Goal: Information Seeking & Learning: Find specific fact

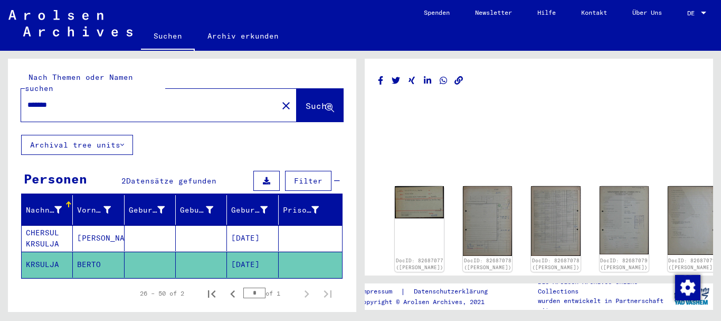
drag, startPoint x: 76, startPoint y: 92, endPoint x: 6, endPoint y: 96, distance: 69.8
click at [27, 99] on input "*******" at bounding box center [149, 104] width 244 height 11
paste input "text"
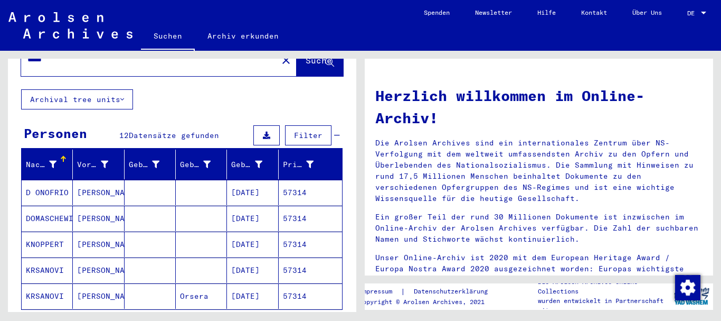
scroll to position [114, 0]
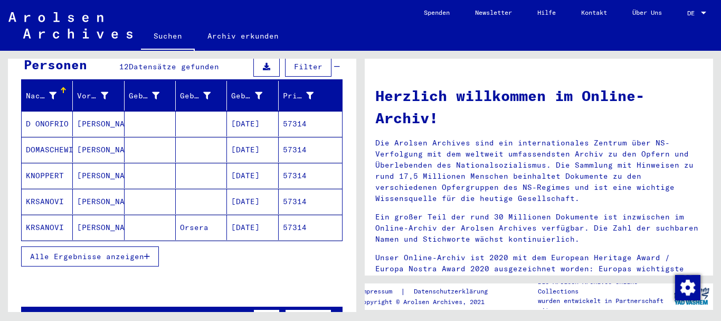
click at [57, 251] on span "Alle Ergebnisse anzeigen" at bounding box center [87, 256] width 114 height 10
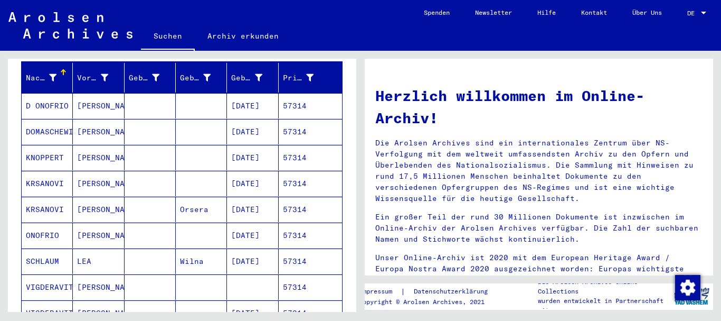
scroll to position [228, 0]
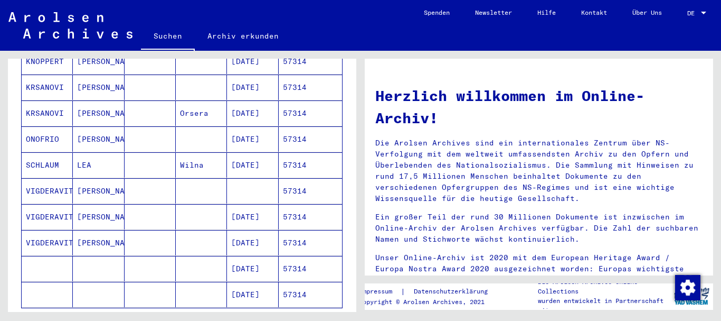
click at [43, 100] on mat-cell "KRSANOVI" at bounding box center [47, 112] width 51 height 25
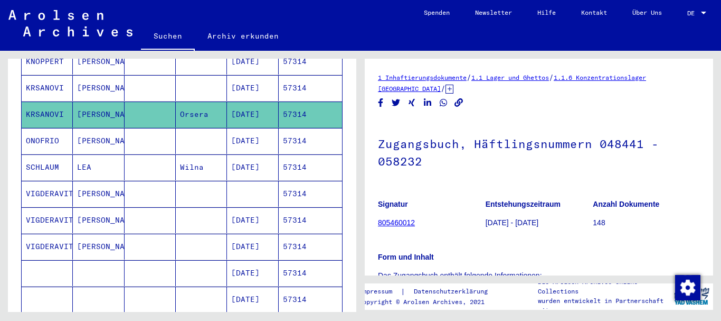
scroll to position [172, 0]
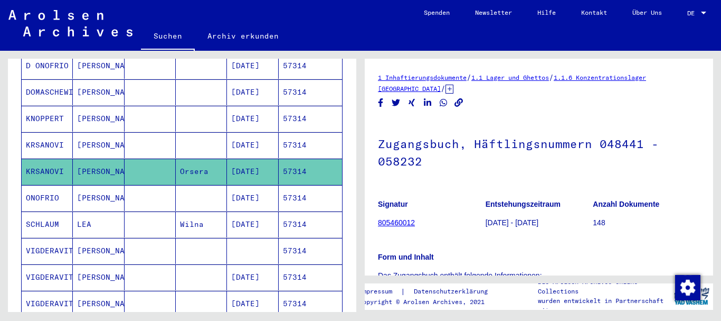
click at [40, 135] on mat-cell "KRSANOVI" at bounding box center [47, 145] width 51 height 26
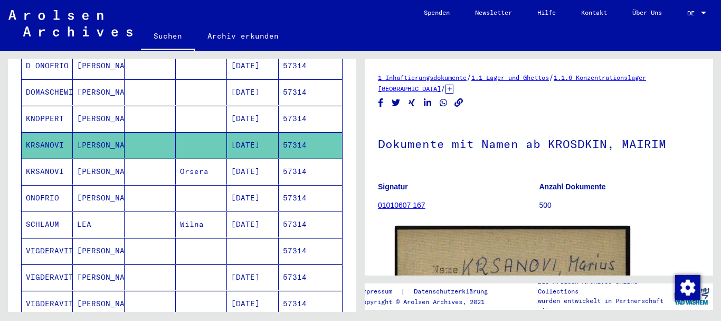
scroll to position [114, 0]
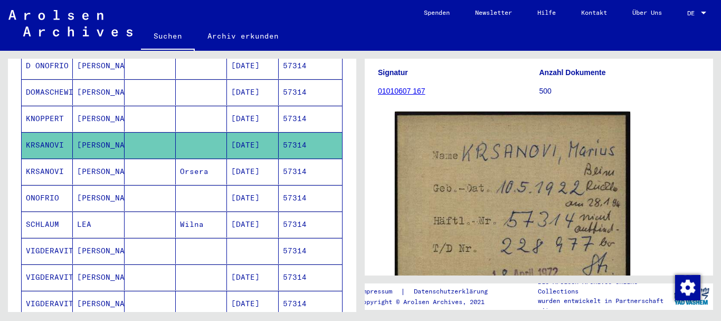
click at [49, 164] on mat-cell "KRSANOVI" at bounding box center [47, 171] width 51 height 26
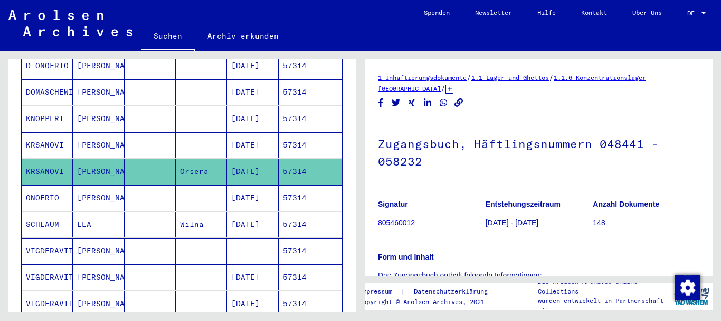
click at [59, 135] on mat-cell "KRSANOVI" at bounding box center [47, 145] width 51 height 26
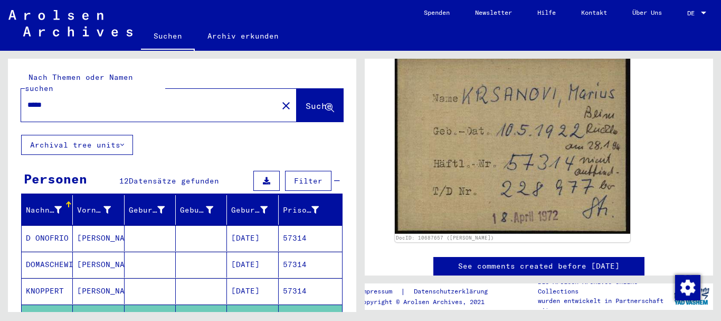
drag, startPoint x: 54, startPoint y: 95, endPoint x: 24, endPoint y: 93, distance: 30.1
click at [27, 99] on input "*****" at bounding box center [149, 104] width 244 height 11
paste input "***"
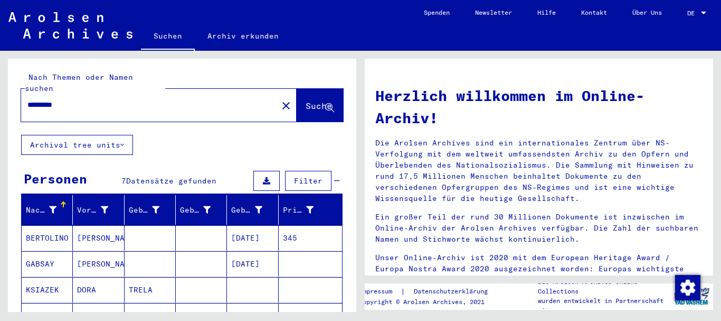
scroll to position [114, 0]
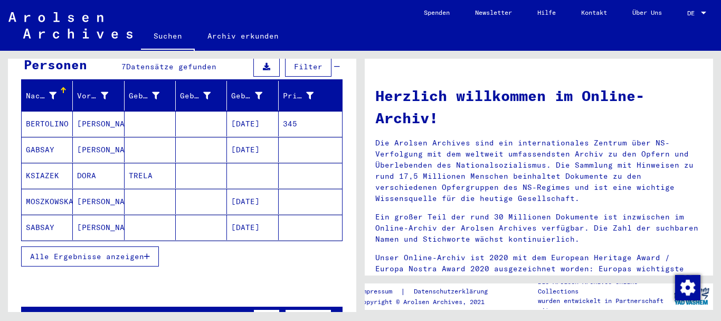
drag, startPoint x: 71, startPoint y: 242, endPoint x: 68, endPoint y: 209, distance: 33.5
click at [71, 251] on span "Alle Ergebnisse anzeigen" at bounding box center [87, 256] width 114 height 10
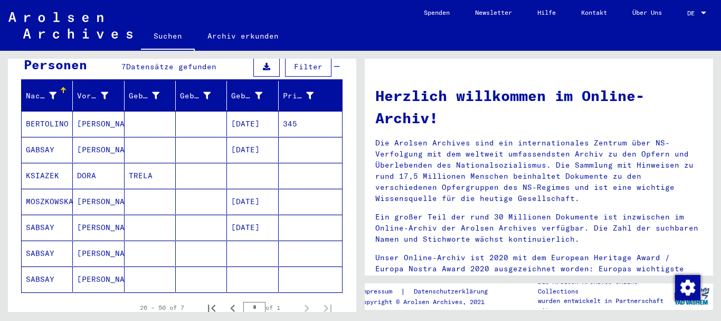
click at [52, 111] on mat-cell "BERTOLINO" at bounding box center [47, 123] width 51 height 25
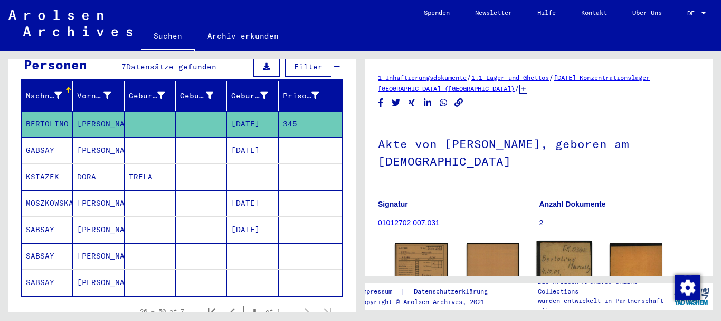
scroll to position [114, 0]
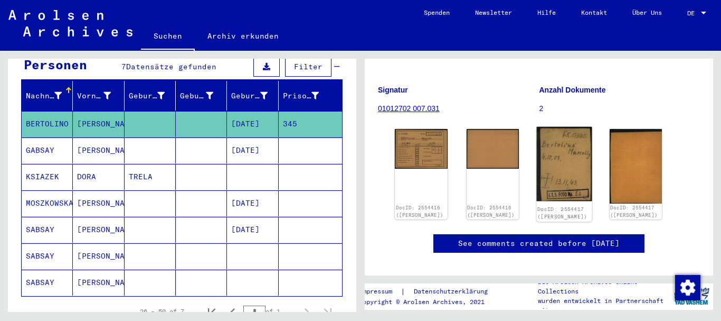
click at [571, 161] on img at bounding box center [564, 164] width 55 height 74
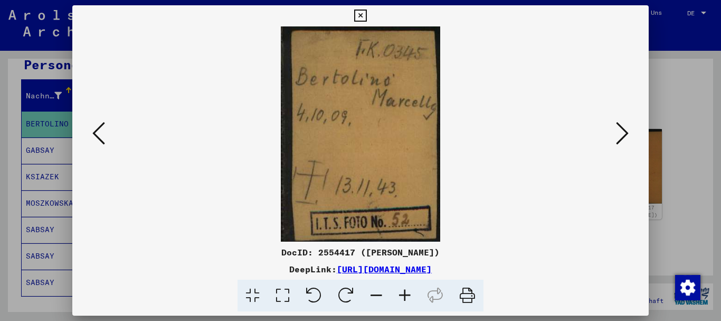
click at [50, 117] on div at bounding box center [360, 160] width 721 height 321
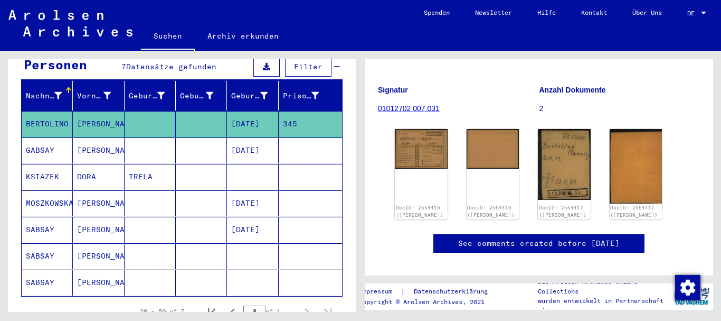
scroll to position [0, 0]
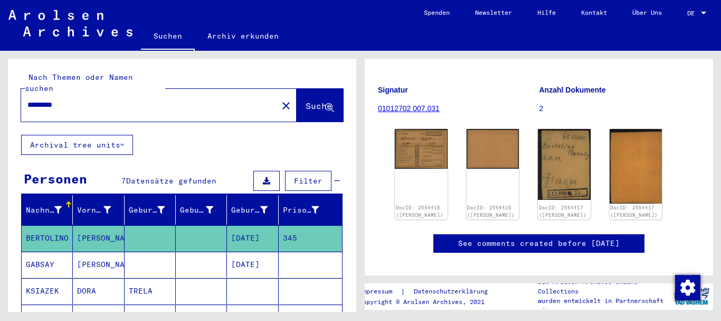
drag, startPoint x: 55, startPoint y: 95, endPoint x: 117, endPoint y: 86, distance: 62.4
click at [117, 99] on input "*********" at bounding box center [149, 104] width 244 height 11
paste input "text"
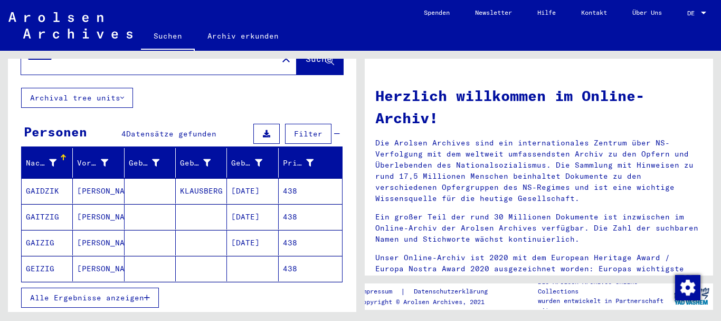
scroll to position [57, 0]
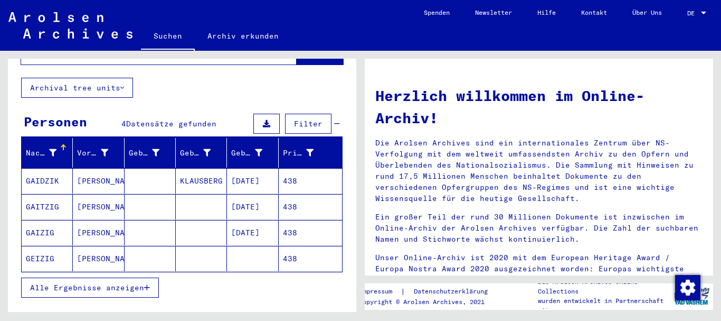
click at [55, 283] on span "Alle Ergebnisse anzeigen" at bounding box center [87, 288] width 114 height 10
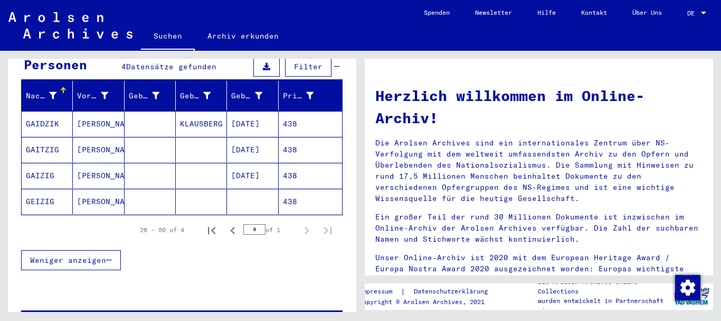
scroll to position [0, 0]
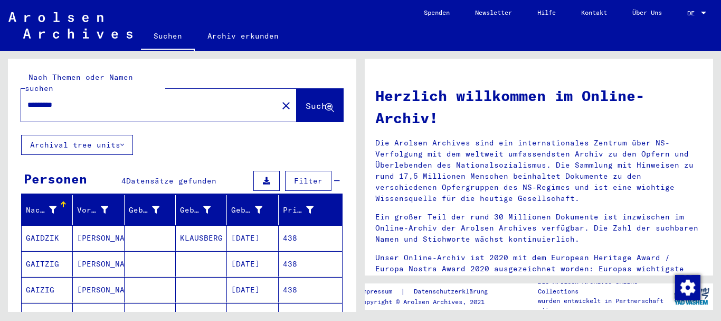
drag, startPoint x: 110, startPoint y: 97, endPoint x: 150, endPoint y: 97, distance: 40.1
click at [150, 99] on input "*********" at bounding box center [146, 104] width 238 height 11
paste input "text"
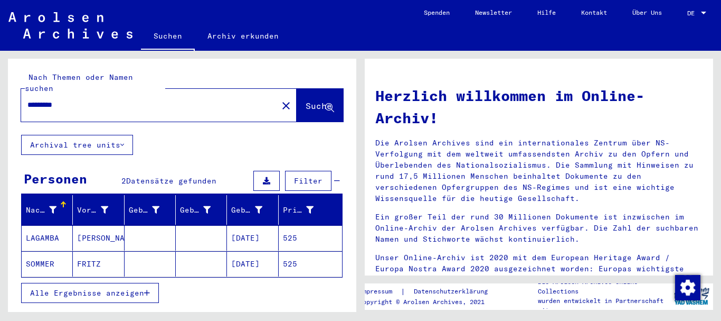
click at [70, 233] on mat-cell "LAGAMBA" at bounding box center [47, 237] width 51 height 25
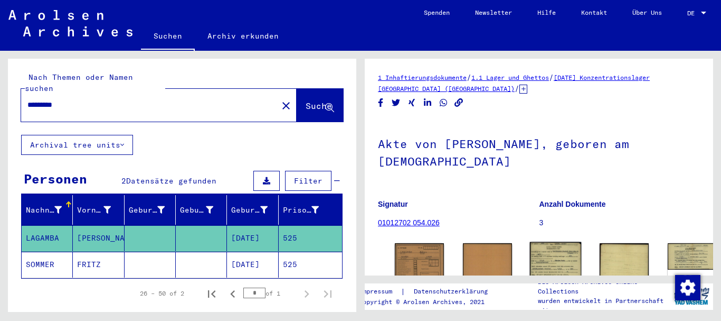
scroll to position [108, 0]
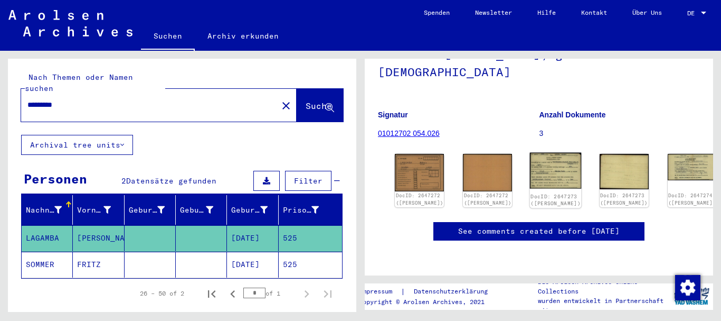
click at [530, 153] on img at bounding box center [556, 171] width 52 height 36
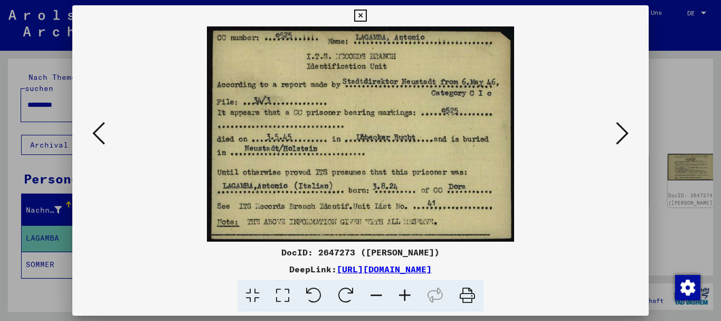
click at [625, 143] on icon at bounding box center [622, 132] width 13 height 25
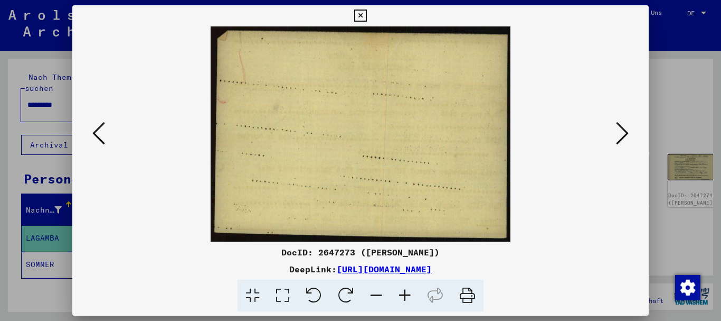
click at [626, 141] on icon at bounding box center [622, 132] width 13 height 25
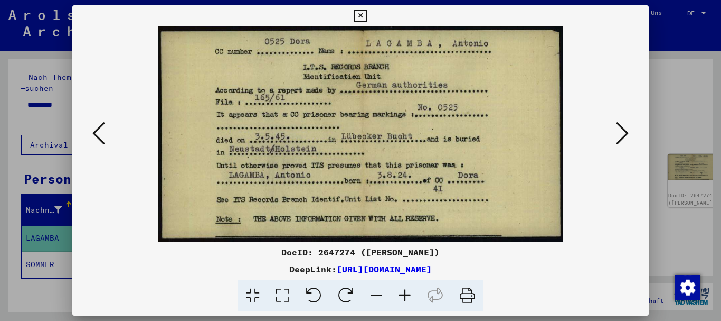
click at [627, 136] on icon at bounding box center [622, 132] width 13 height 25
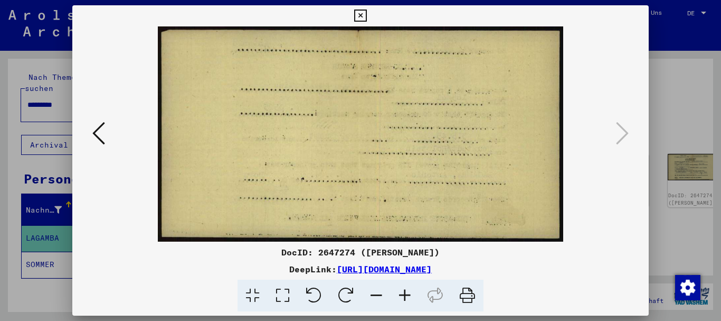
click at [0, 234] on div at bounding box center [360, 160] width 721 height 321
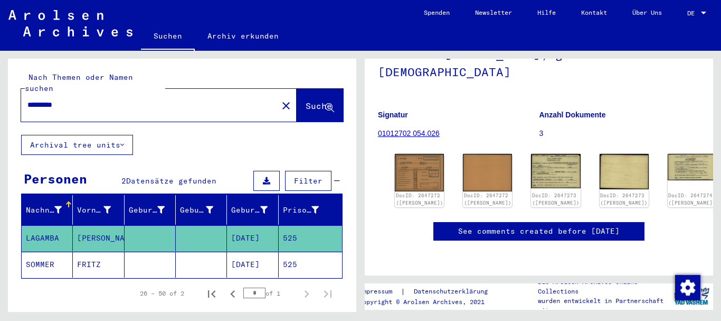
click at [145, 251] on mat-cell at bounding box center [150, 264] width 51 height 26
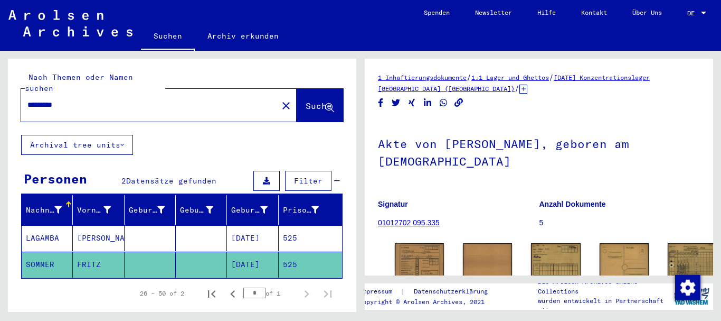
scroll to position [116, 0]
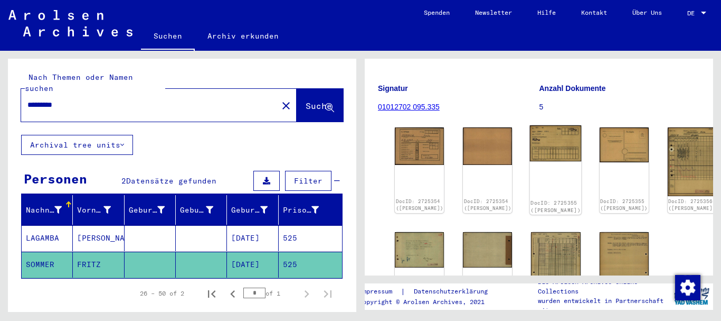
click at [530, 139] on img at bounding box center [556, 143] width 52 height 36
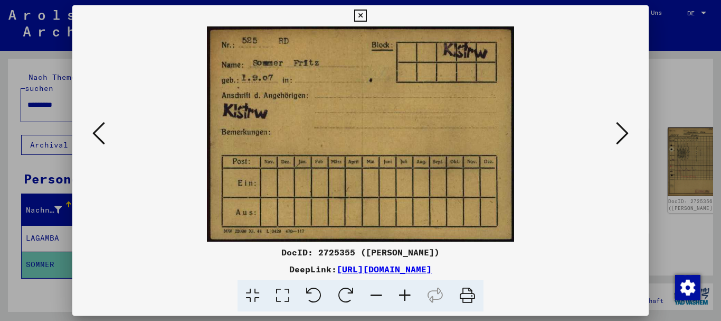
click at [624, 131] on icon at bounding box center [622, 132] width 13 height 25
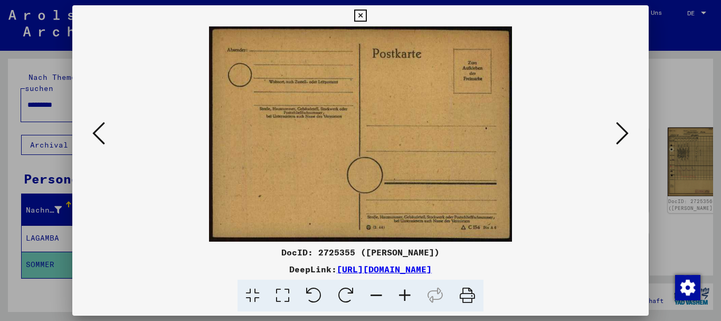
click at [625, 131] on icon at bounding box center [622, 132] width 13 height 25
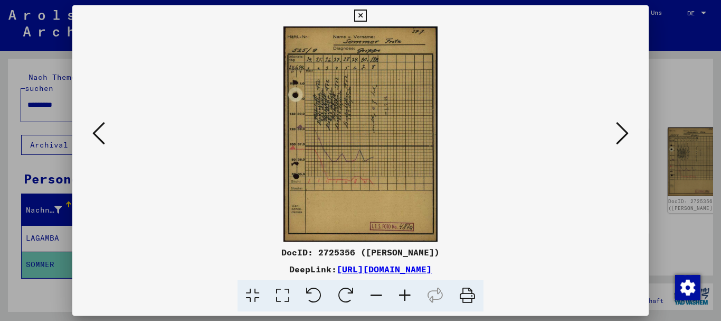
click at [625, 131] on icon at bounding box center [622, 132] width 13 height 25
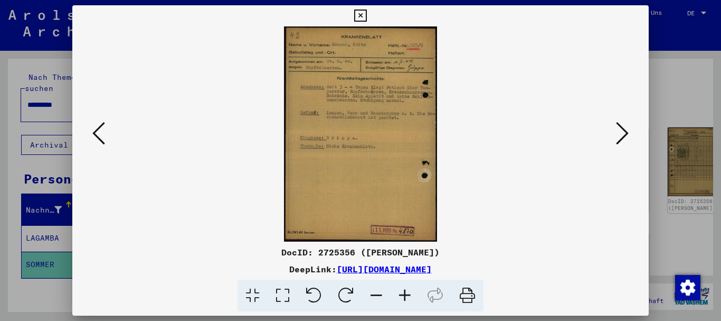
click at [625, 131] on icon at bounding box center [622, 132] width 13 height 25
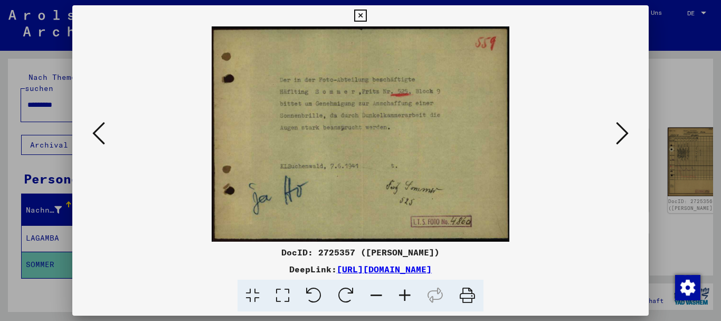
click at [625, 135] on icon at bounding box center [622, 132] width 13 height 25
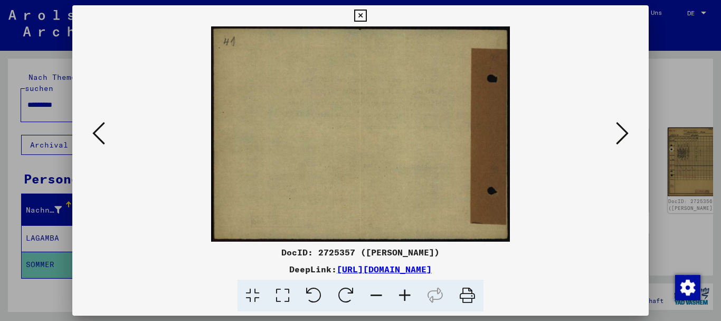
click at [626, 133] on icon at bounding box center [622, 132] width 13 height 25
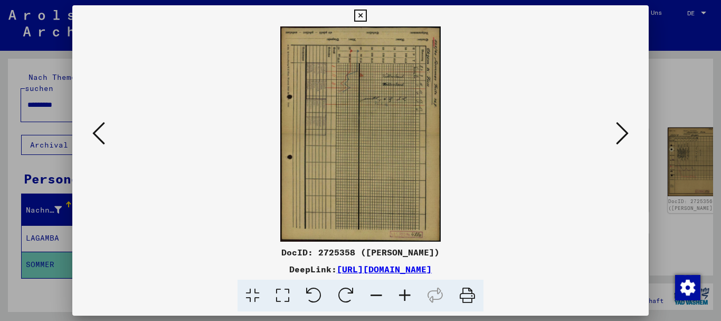
click at [626, 133] on icon at bounding box center [622, 132] width 13 height 25
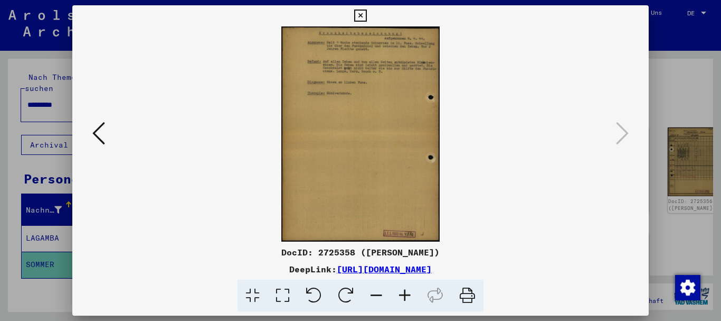
click at [36, 90] on div at bounding box center [360, 160] width 721 height 321
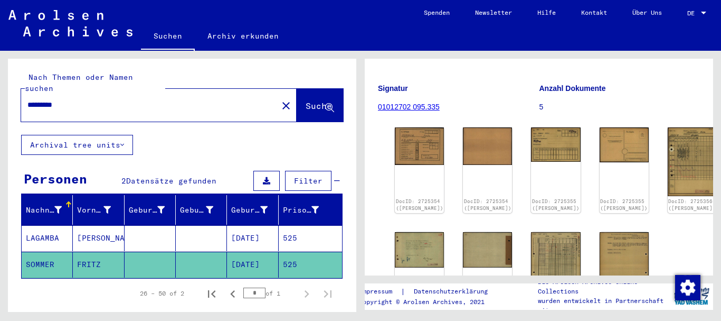
drag, startPoint x: 55, startPoint y: 95, endPoint x: 148, endPoint y: 95, distance: 92.9
click at [148, 99] on input "*********" at bounding box center [149, 104] width 244 height 11
paste input "text"
type input "*********"
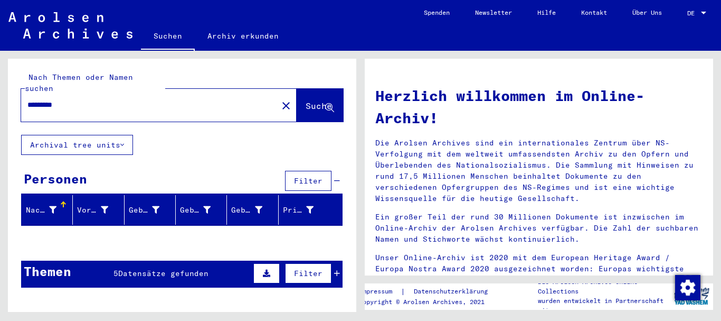
drag, startPoint x: 71, startPoint y: 93, endPoint x: 55, endPoint y: 95, distance: 16.4
click at [55, 99] on input "*********" at bounding box center [146, 104] width 238 height 11
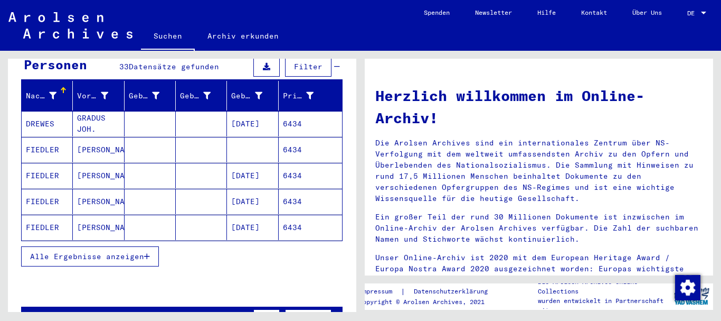
click at [96, 251] on span "Alle Ergebnisse anzeigen" at bounding box center [87, 256] width 114 height 10
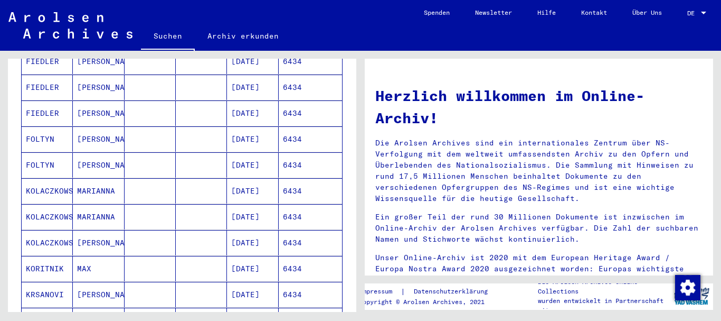
scroll to position [285, 0]
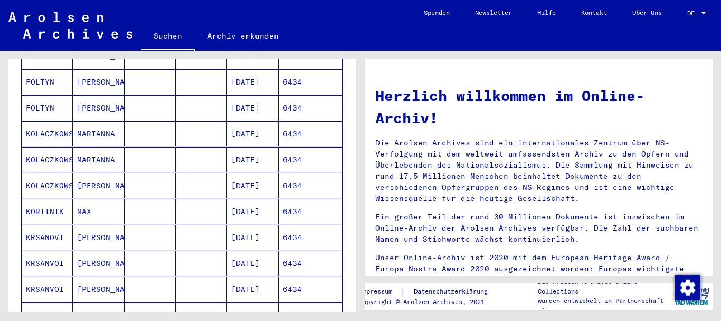
click at [55, 232] on mat-cell "KRSANOVI" at bounding box center [47, 236] width 51 height 25
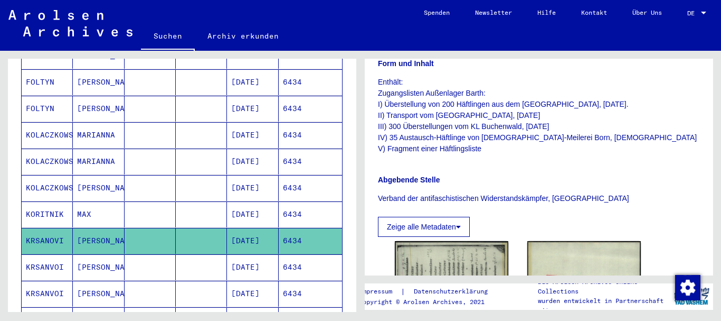
scroll to position [342, 0]
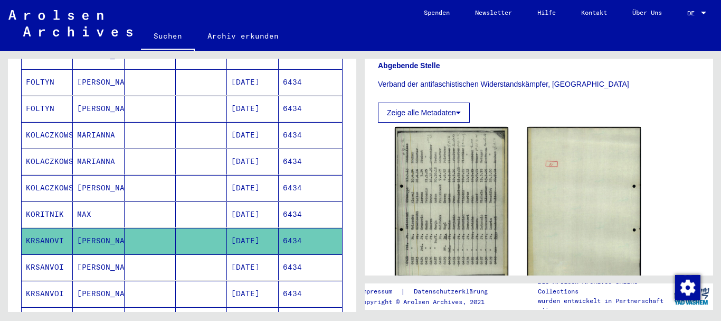
click at [91, 259] on mat-cell "[PERSON_NAME]" at bounding box center [98, 267] width 51 height 26
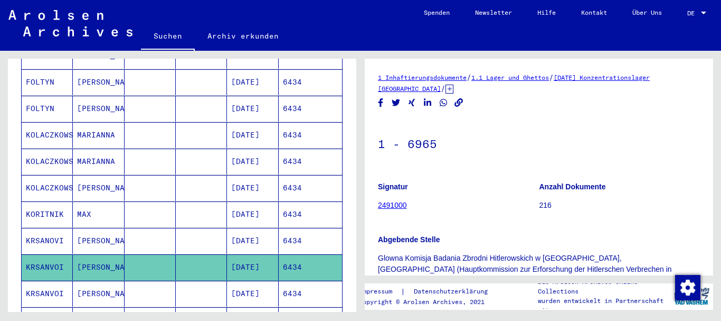
scroll to position [171, 0]
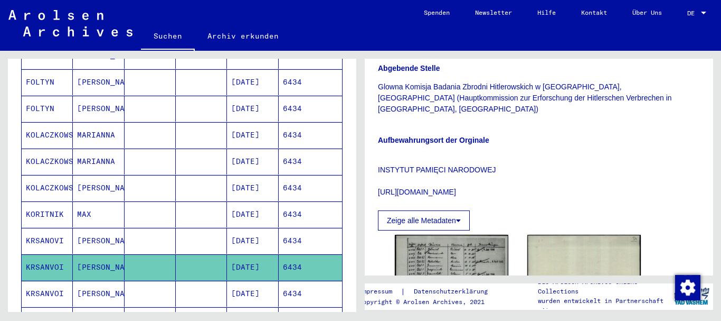
click at [59, 283] on button at bounding box center [44, 278] width 34 height 34
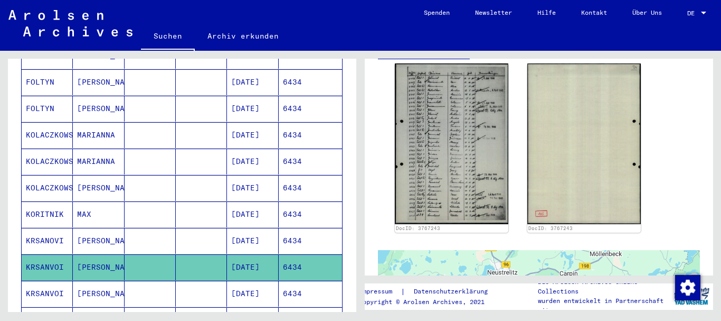
click at [47, 276] on icon at bounding box center [44, 278] width 26 height 42
click at [88, 229] on mat-cell "[PERSON_NAME]" at bounding box center [98, 241] width 51 height 26
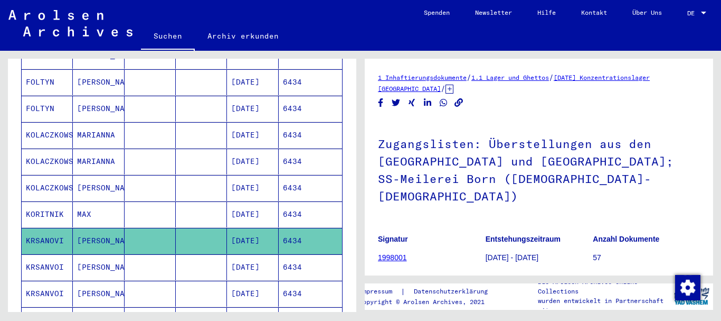
scroll to position [228, 0]
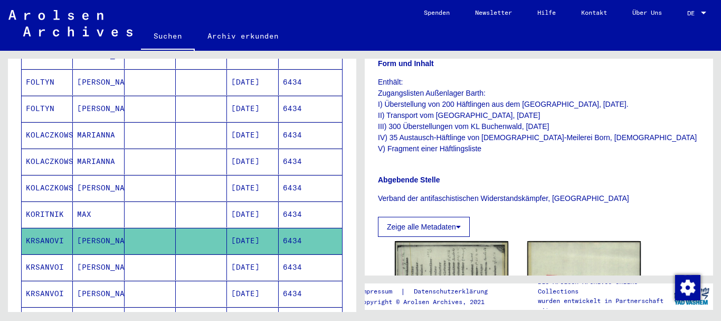
click at [115, 260] on mat-cell "[PERSON_NAME]" at bounding box center [98, 267] width 51 height 26
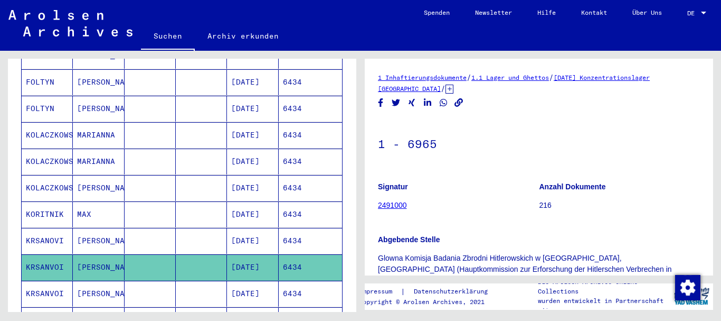
scroll to position [228, 0]
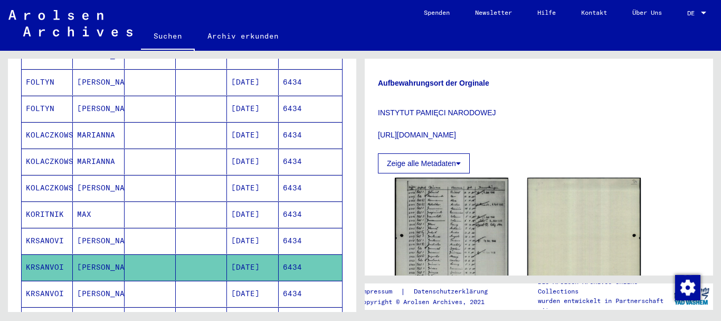
click at [164, 280] on mat-cell at bounding box center [150, 293] width 51 height 26
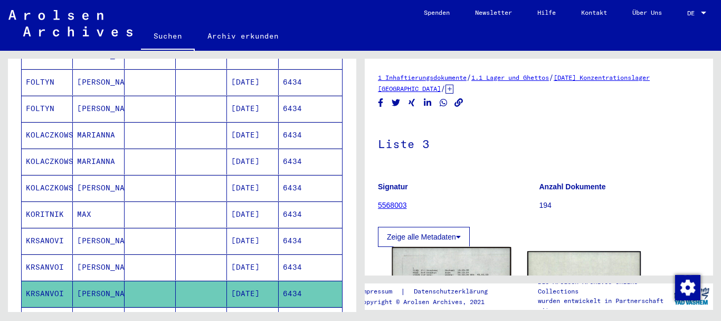
scroll to position [345, 0]
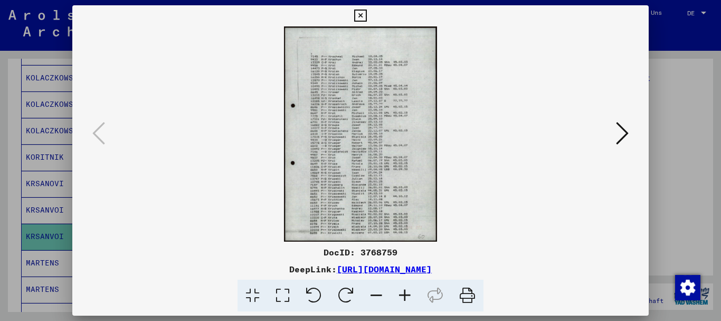
scroll to position [171, 0]
click at [409, 295] on icon at bounding box center [405, 295] width 29 height 32
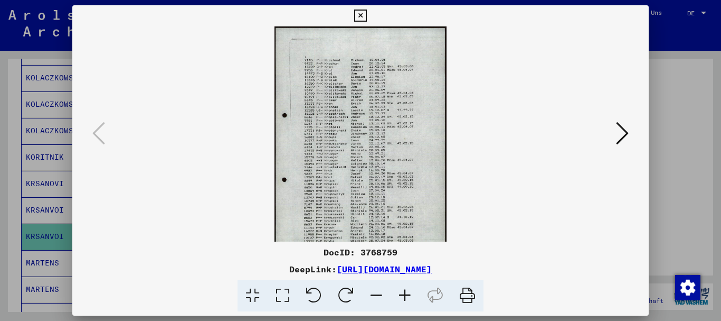
click at [409, 295] on icon at bounding box center [405, 295] width 29 height 32
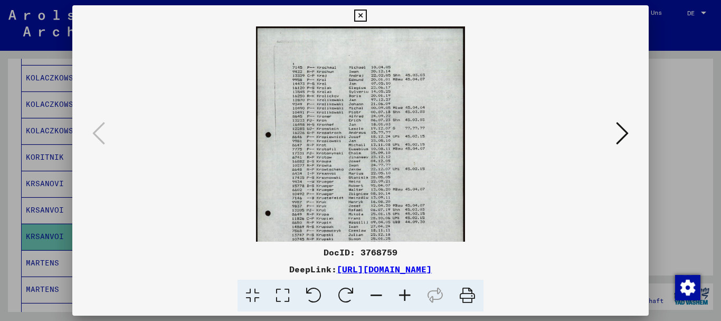
click at [409, 295] on icon at bounding box center [405, 295] width 29 height 32
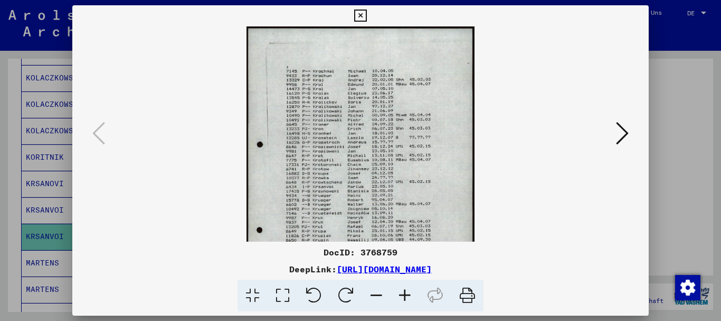
click at [409, 295] on icon at bounding box center [405, 295] width 29 height 32
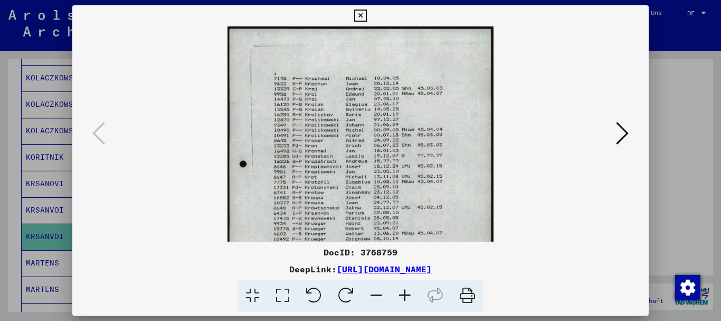
click at [409, 295] on icon at bounding box center [405, 295] width 29 height 32
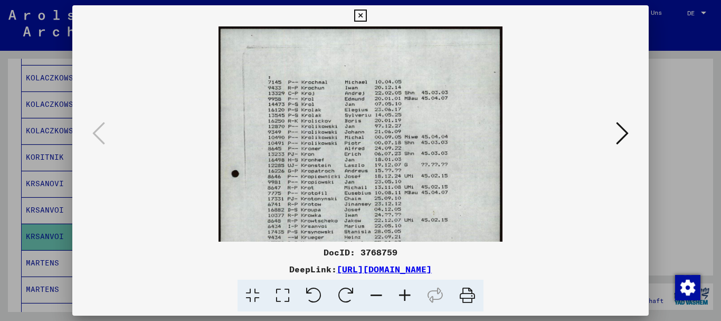
click at [409, 295] on icon at bounding box center [405, 295] width 29 height 32
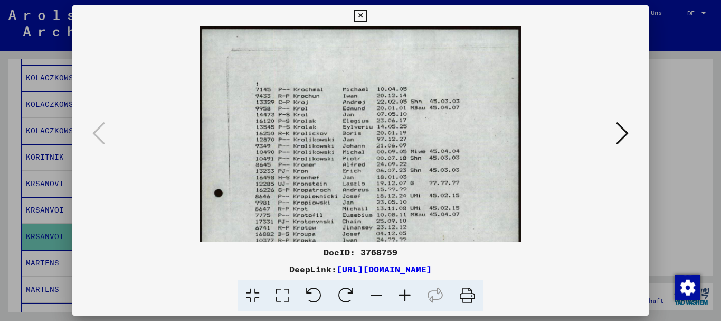
click at [409, 295] on icon at bounding box center [405, 295] width 29 height 32
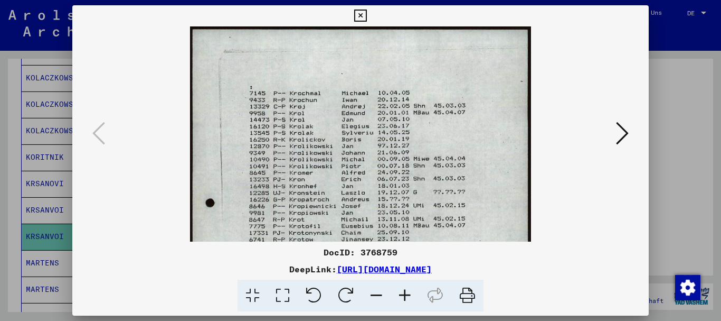
click at [409, 295] on icon at bounding box center [405, 295] width 29 height 32
click at [408, 295] on icon at bounding box center [405, 295] width 29 height 32
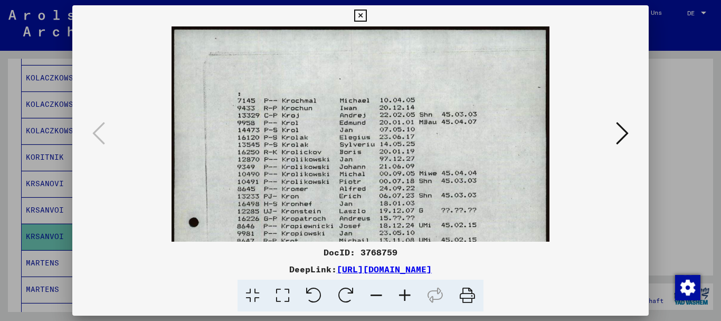
drag, startPoint x: 408, startPoint y: 295, endPoint x: 374, endPoint y: 253, distance: 53.7
click at [406, 294] on icon at bounding box center [405, 295] width 29 height 32
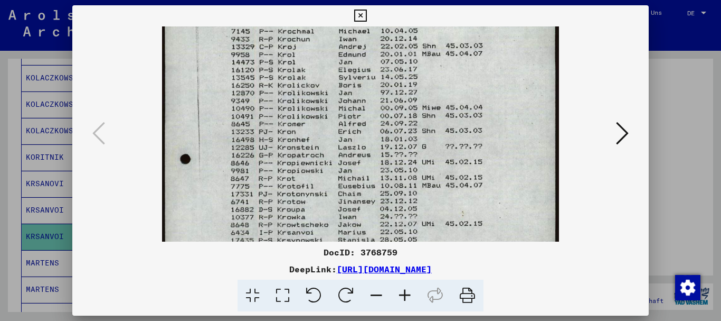
scroll to position [87, 0]
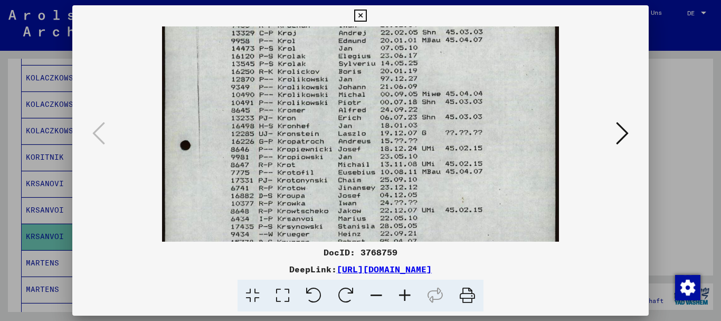
drag, startPoint x: 375, startPoint y: 209, endPoint x: 368, endPoint y: 122, distance: 86.9
click at [368, 122] on img at bounding box center [360, 219] width 397 height 558
click at [20, 182] on div at bounding box center [360, 160] width 721 height 321
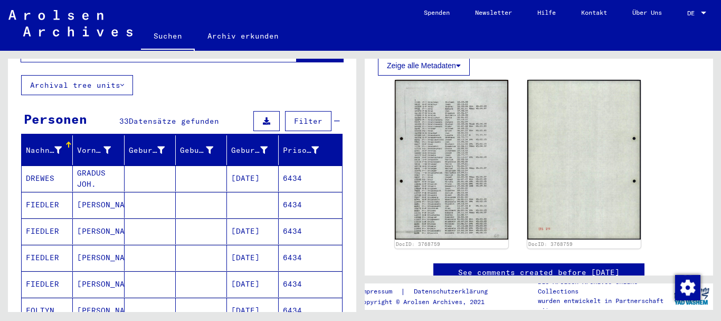
scroll to position [0, 0]
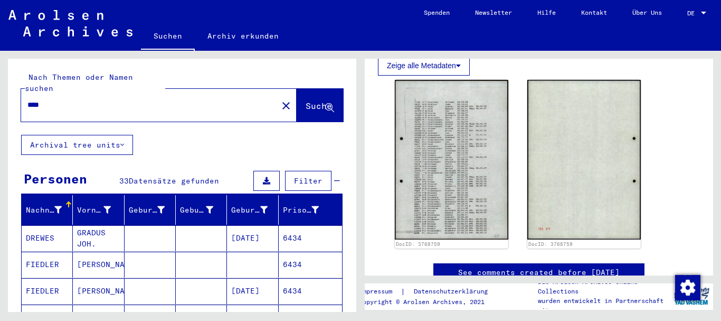
drag, startPoint x: 36, startPoint y: 95, endPoint x: 0, endPoint y: 95, distance: 36.4
click at [27, 99] on input "****" at bounding box center [149, 104] width 244 height 11
paste input "******"
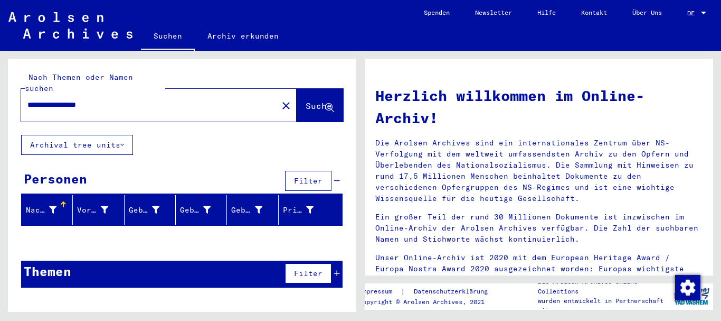
drag, startPoint x: 116, startPoint y: 96, endPoint x: 3, endPoint y: 106, distance: 113.5
click at [27, 106] on input "**********" at bounding box center [146, 104] width 238 height 11
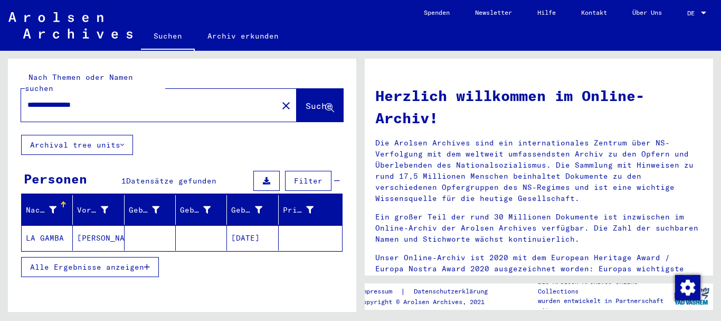
click at [65, 230] on mat-cell "LA GAMBA" at bounding box center [47, 237] width 51 height 25
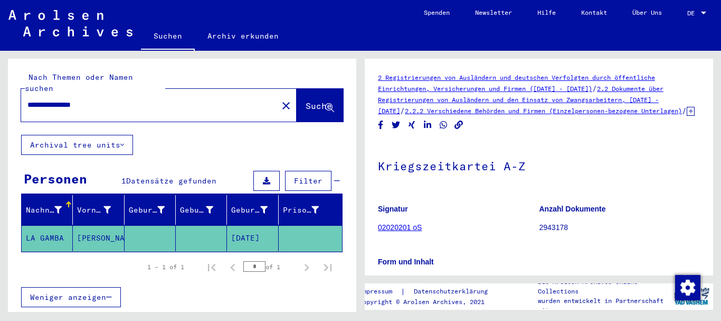
drag, startPoint x: 42, startPoint y: 95, endPoint x: 54, endPoint y: 106, distance: 16.5
click at [45, 99] on input "**********" at bounding box center [149, 104] width 244 height 11
type input "**********"
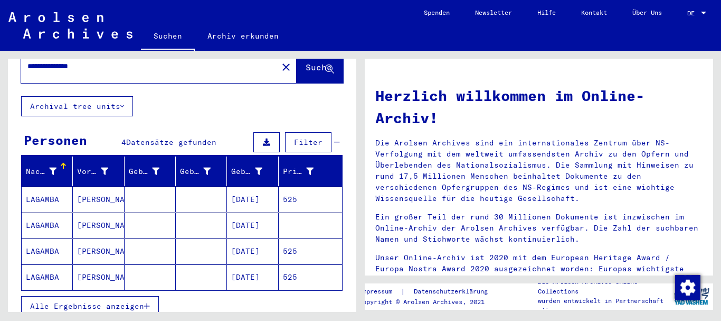
scroll to position [57, 0]
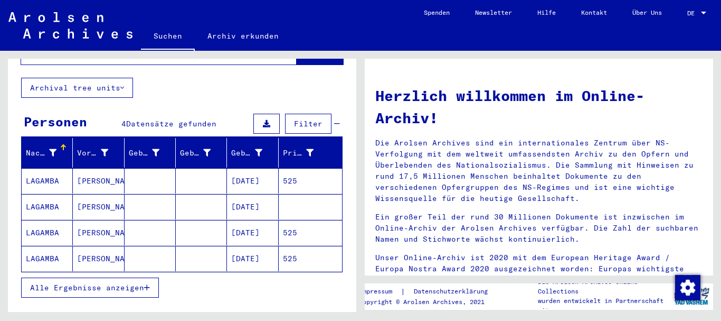
click at [133, 225] on mat-cell at bounding box center [150, 232] width 51 height 25
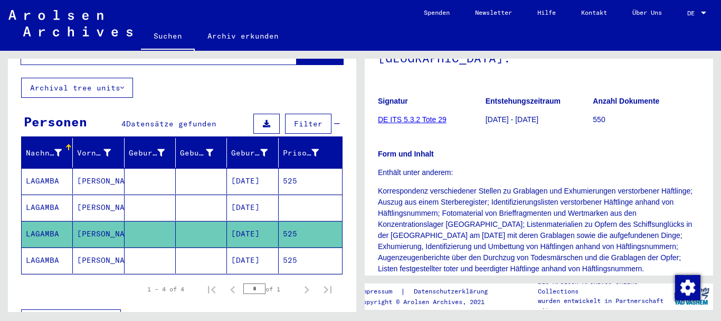
scroll to position [286, 0]
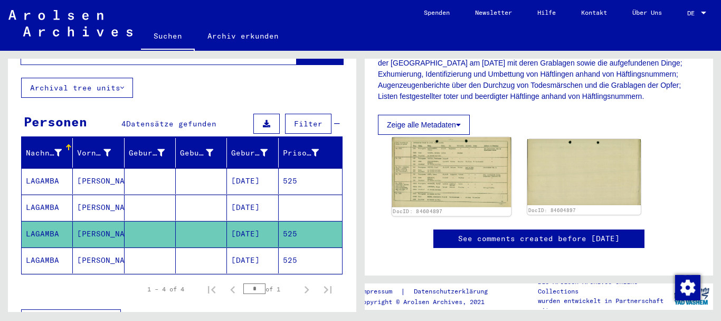
click at [447, 149] on img at bounding box center [451, 172] width 119 height 70
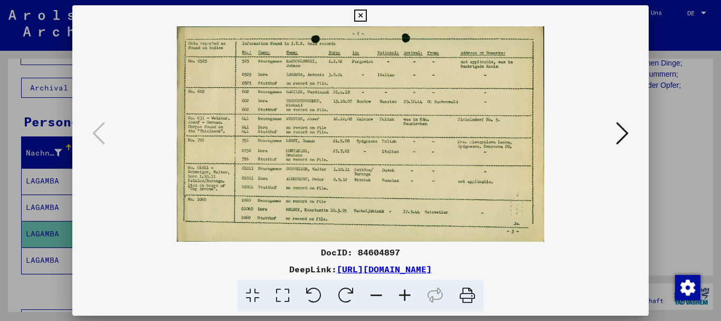
scroll to position [311, 0]
click at [403, 299] on icon at bounding box center [405, 295] width 29 height 32
click at [403, 298] on icon at bounding box center [405, 295] width 29 height 32
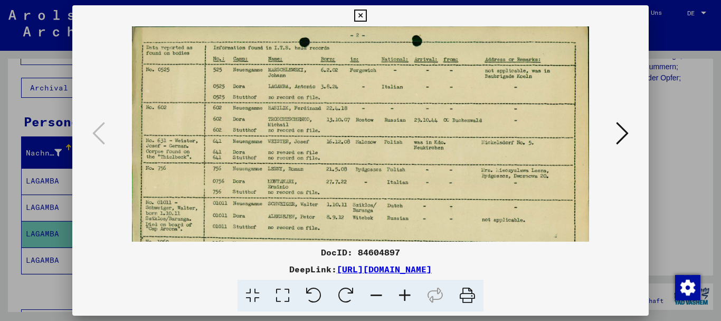
click at [403, 298] on icon at bounding box center [405, 295] width 29 height 32
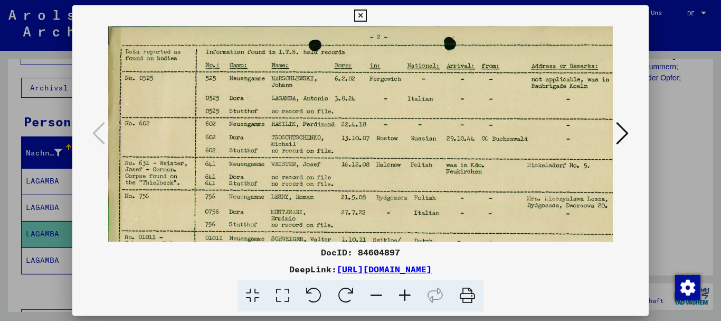
click at [403, 298] on icon at bounding box center [405, 295] width 29 height 32
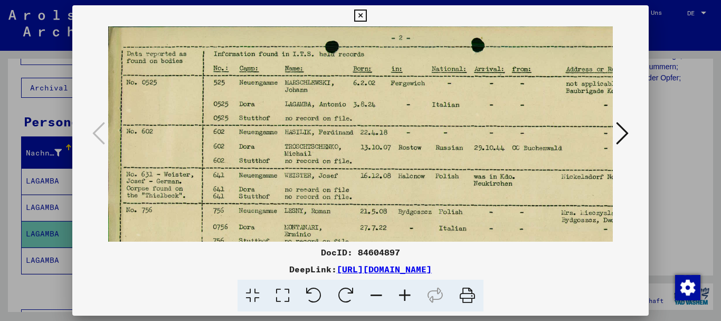
click at [403, 298] on icon at bounding box center [405, 295] width 29 height 32
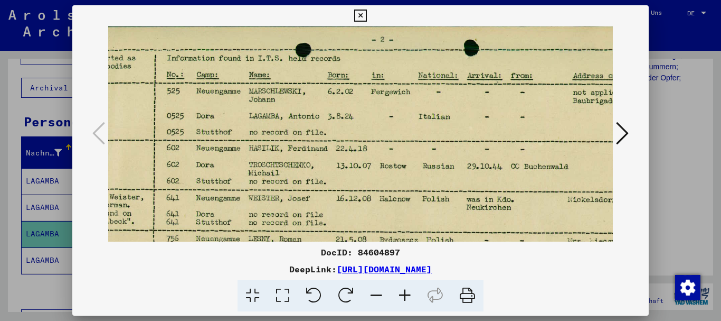
drag, startPoint x: 500, startPoint y: 136, endPoint x: 337, endPoint y: 155, distance: 164.2
click at [378, 155] on img at bounding box center [386, 226] width 683 height 400
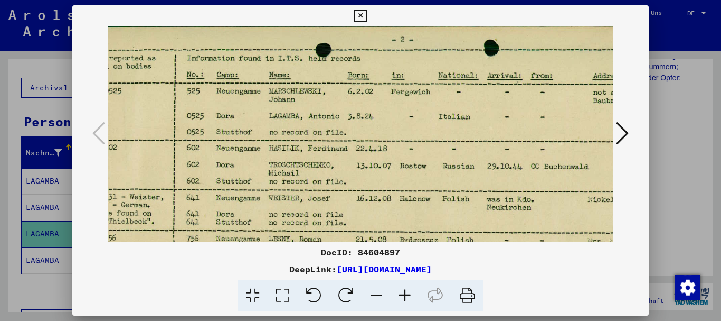
scroll to position [0, 0]
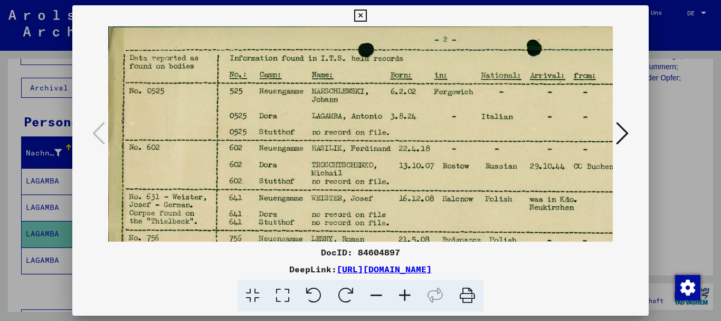
drag, startPoint x: 148, startPoint y: 143, endPoint x: 234, endPoint y: 150, distance: 86.4
click at [236, 150] on img at bounding box center [449, 226] width 683 height 400
click at [46, 189] on div at bounding box center [360, 160] width 721 height 321
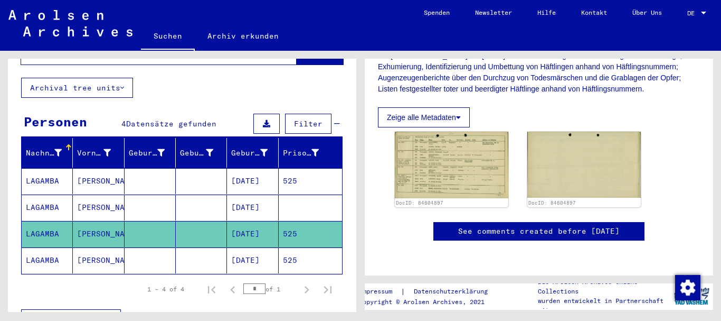
click at [84, 247] on mat-cell "[PERSON_NAME]" at bounding box center [98, 260] width 51 height 26
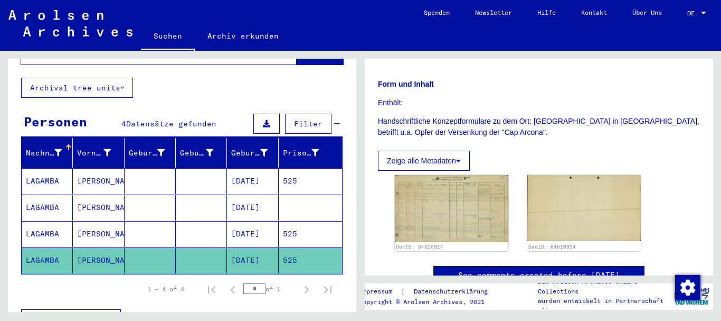
scroll to position [280, 0]
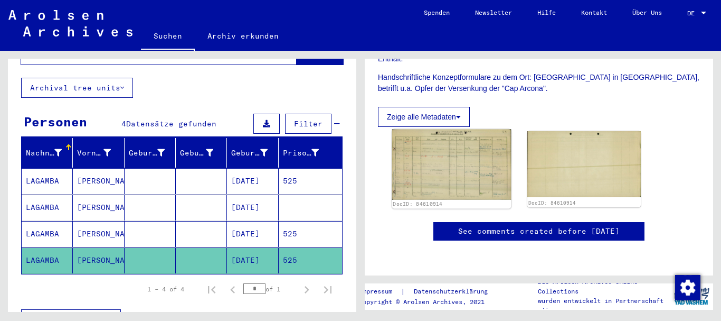
click at [444, 154] on img at bounding box center [451, 164] width 119 height 70
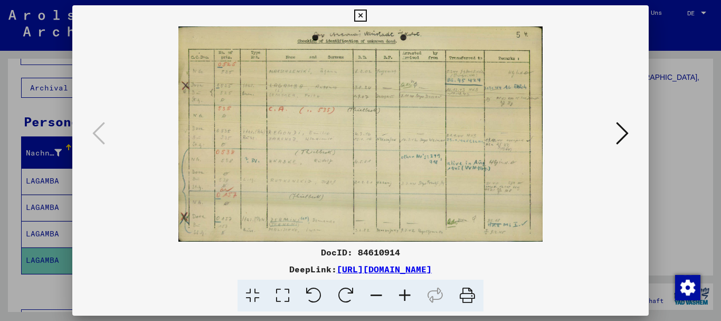
click at [407, 296] on icon at bounding box center [405, 295] width 29 height 32
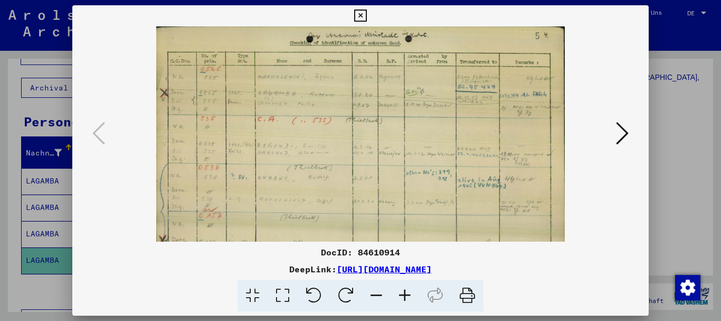
click at [407, 294] on icon at bounding box center [405, 295] width 29 height 32
click at [407, 293] on icon at bounding box center [405, 295] width 29 height 32
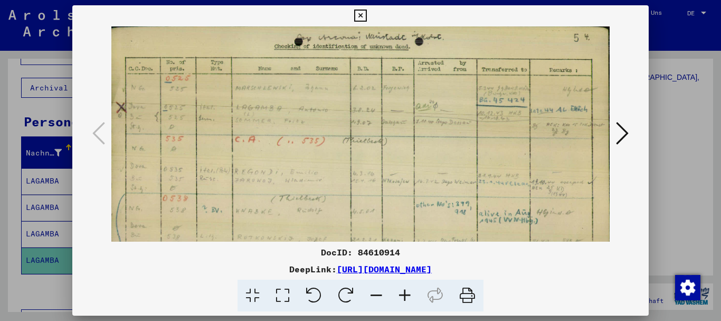
click at [407, 292] on icon at bounding box center [405, 295] width 29 height 32
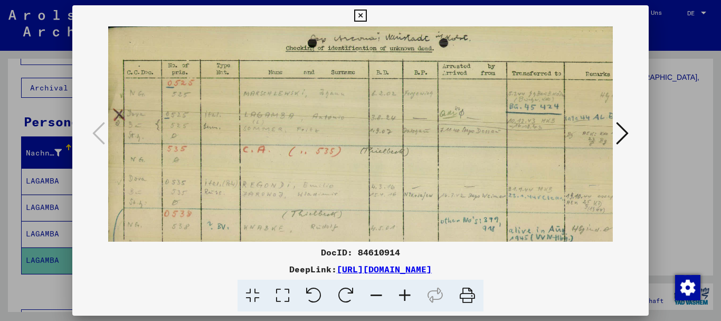
click at [407, 291] on icon at bounding box center [405, 295] width 29 height 32
click at [406, 291] on icon at bounding box center [405, 295] width 29 height 32
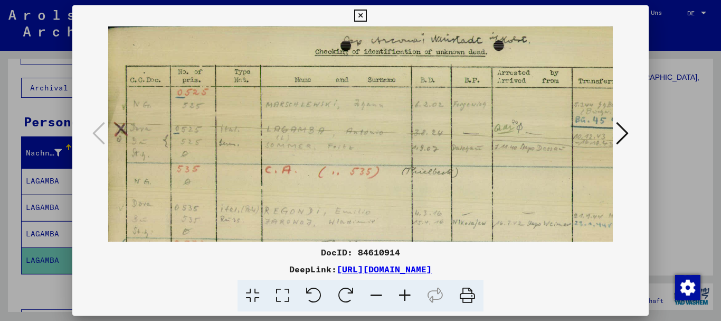
click at [406, 290] on icon at bounding box center [405, 295] width 29 height 32
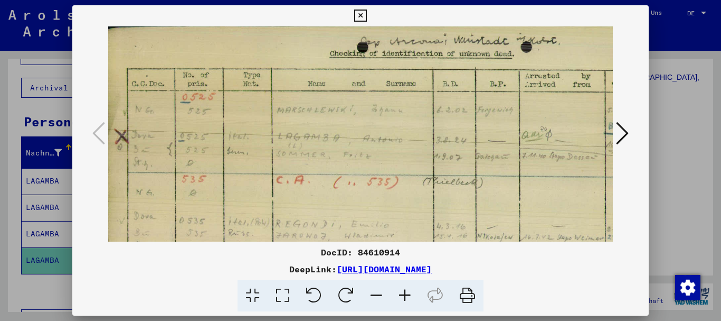
drag, startPoint x: 406, startPoint y: 290, endPoint x: 360, endPoint y: 224, distance: 80.1
click at [401, 288] on icon at bounding box center [405, 295] width 29 height 32
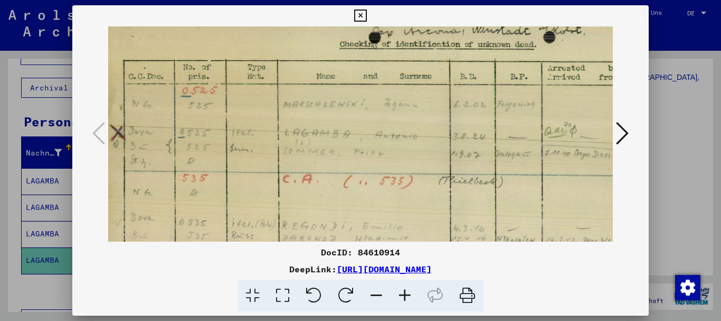
scroll to position [18, 11]
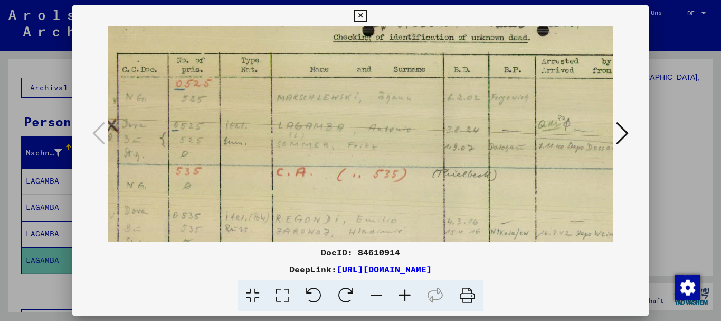
drag, startPoint x: 315, startPoint y: 171, endPoint x: 304, endPoint y: 153, distance: 21.1
click at [304, 153] on img at bounding box center [458, 221] width 722 height 426
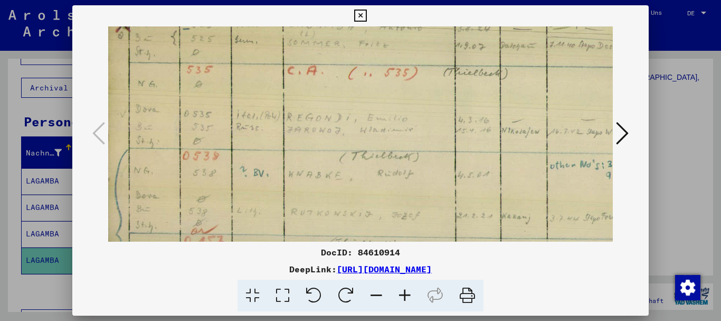
drag, startPoint x: 309, startPoint y: 152, endPoint x: 326, endPoint y: 102, distance: 52.4
click at [326, 102] on img at bounding box center [469, 120] width 722 height 426
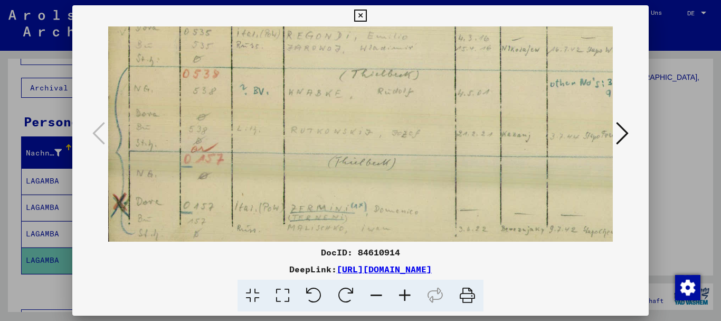
scroll to position [83, 1]
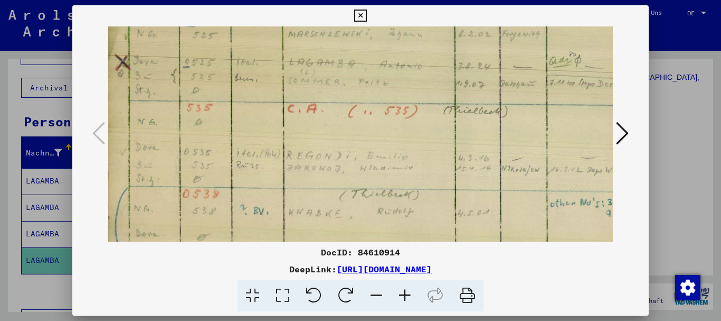
drag, startPoint x: 329, startPoint y: 158, endPoint x: 321, endPoint y: 171, distance: 15.7
click at [346, 247] on div "DocID: 84610914 DeepLink: [URL][DOMAIN_NAME]" at bounding box center [360, 158] width 577 height 306
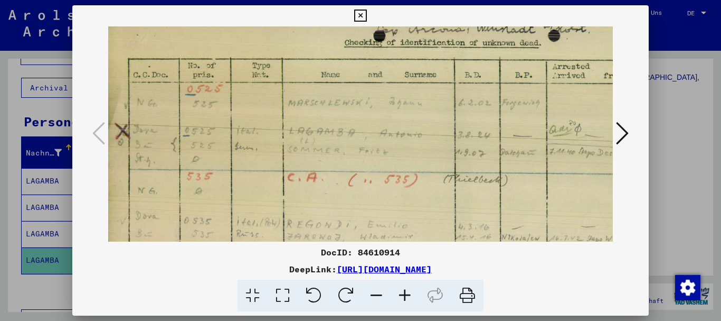
drag, startPoint x: 313, startPoint y: 167, endPoint x: 291, endPoint y: 178, distance: 25.0
click at [316, 205] on img at bounding box center [469, 227] width 722 height 426
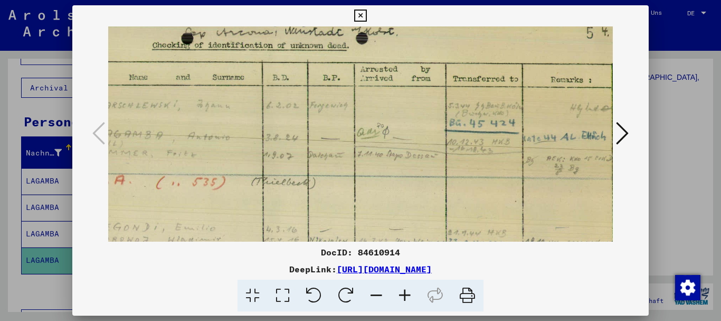
drag, startPoint x: 449, startPoint y: 142, endPoint x: 258, endPoint y: 140, distance: 191.2
click at [258, 140] on img at bounding box center [277, 229] width 722 height 426
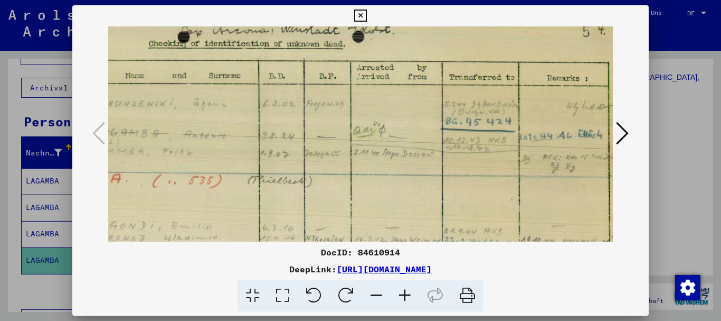
click at [16, 197] on div at bounding box center [360, 160] width 721 height 321
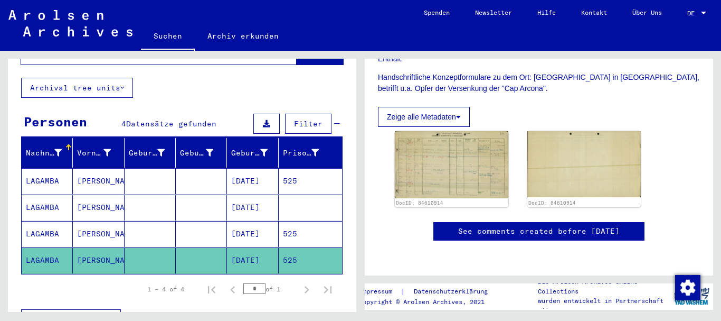
click at [90, 194] on mat-cell "[PERSON_NAME]" at bounding box center [98, 207] width 51 height 26
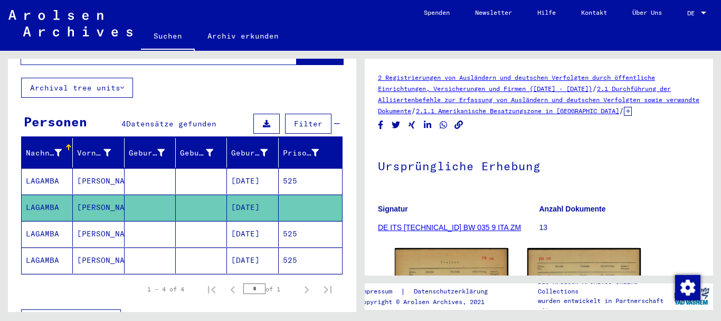
scroll to position [124, 0]
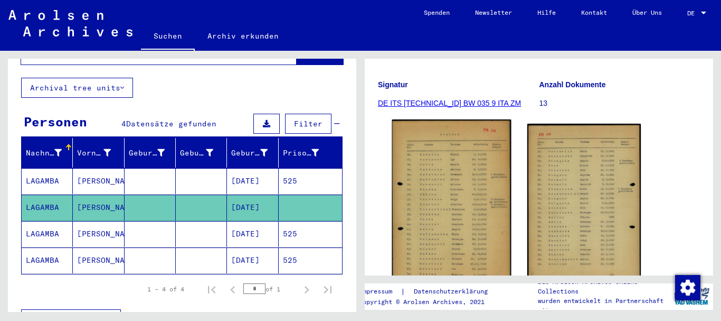
click at [425, 182] on img at bounding box center [451, 203] width 119 height 169
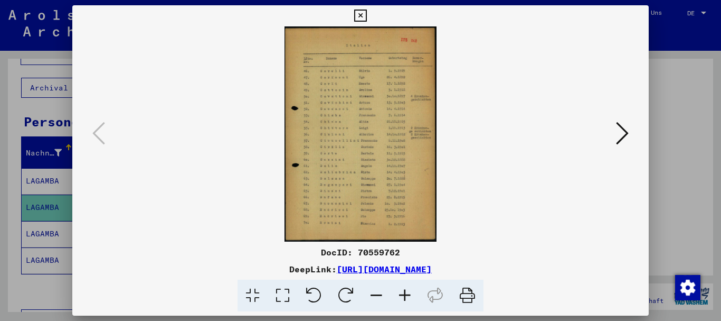
click at [406, 296] on icon at bounding box center [405, 295] width 29 height 32
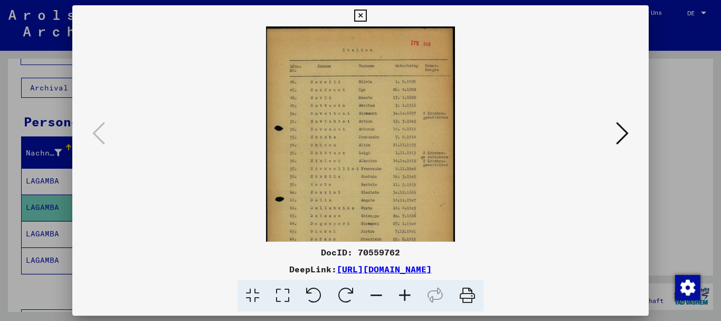
click at [406, 296] on icon at bounding box center [405, 295] width 29 height 32
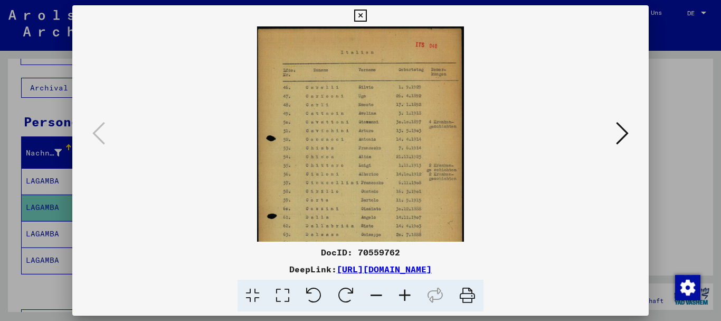
click at [406, 296] on icon at bounding box center [405, 295] width 29 height 32
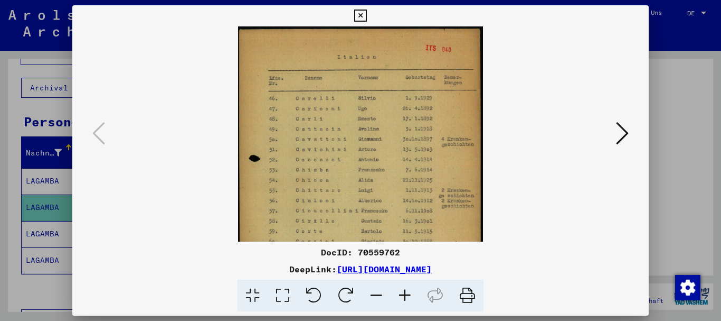
click at [406, 296] on icon at bounding box center [405, 295] width 29 height 32
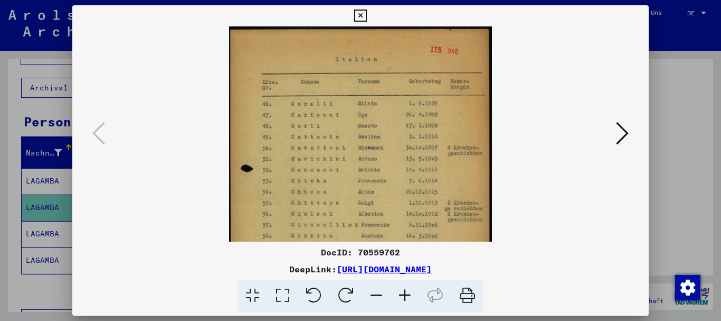
click at [406, 296] on icon at bounding box center [405, 295] width 29 height 32
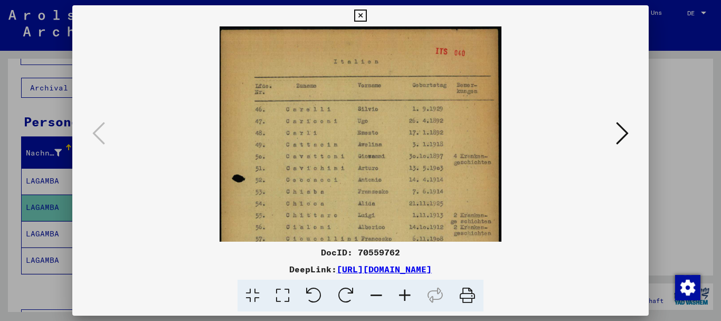
click at [406, 296] on icon at bounding box center [405, 295] width 29 height 32
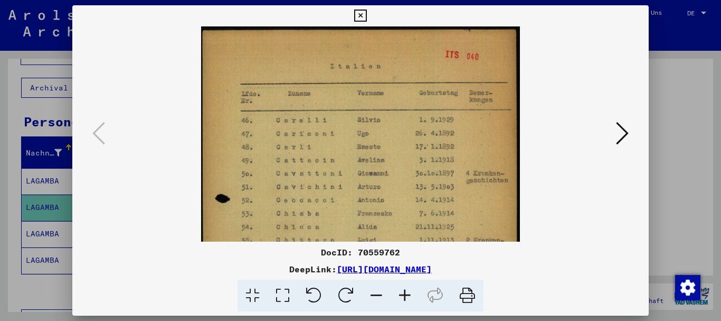
click at [406, 296] on icon at bounding box center [405, 295] width 29 height 32
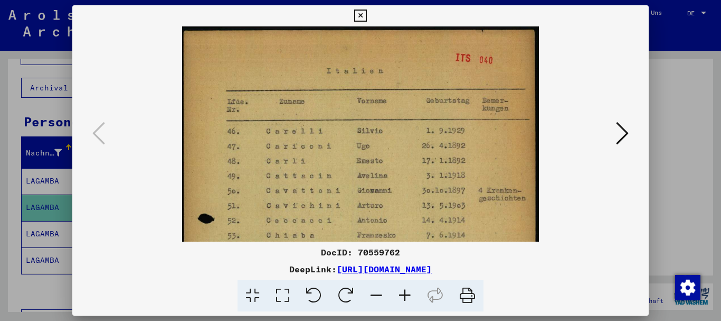
click at [406, 296] on icon at bounding box center [405, 295] width 29 height 32
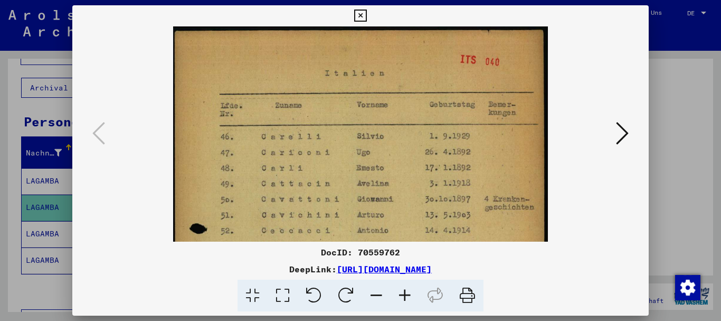
drag, startPoint x: 406, startPoint y: 295, endPoint x: 140, endPoint y: 181, distance: 288.8
click at [394, 289] on icon at bounding box center [405, 295] width 29 height 32
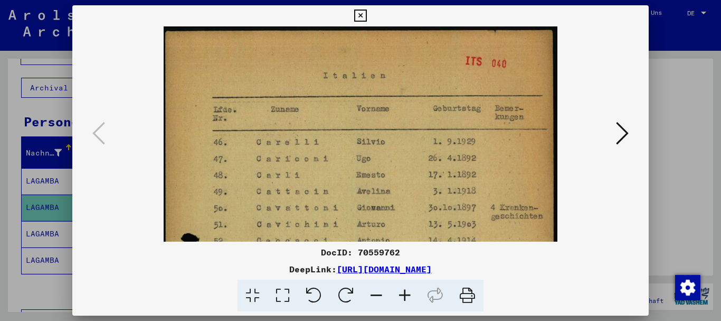
drag, startPoint x: 2, startPoint y: 103, endPoint x: 11, endPoint y: 96, distance: 11.6
click at [5, 103] on div at bounding box center [360, 160] width 721 height 321
